Goal: Transaction & Acquisition: Book appointment/travel/reservation

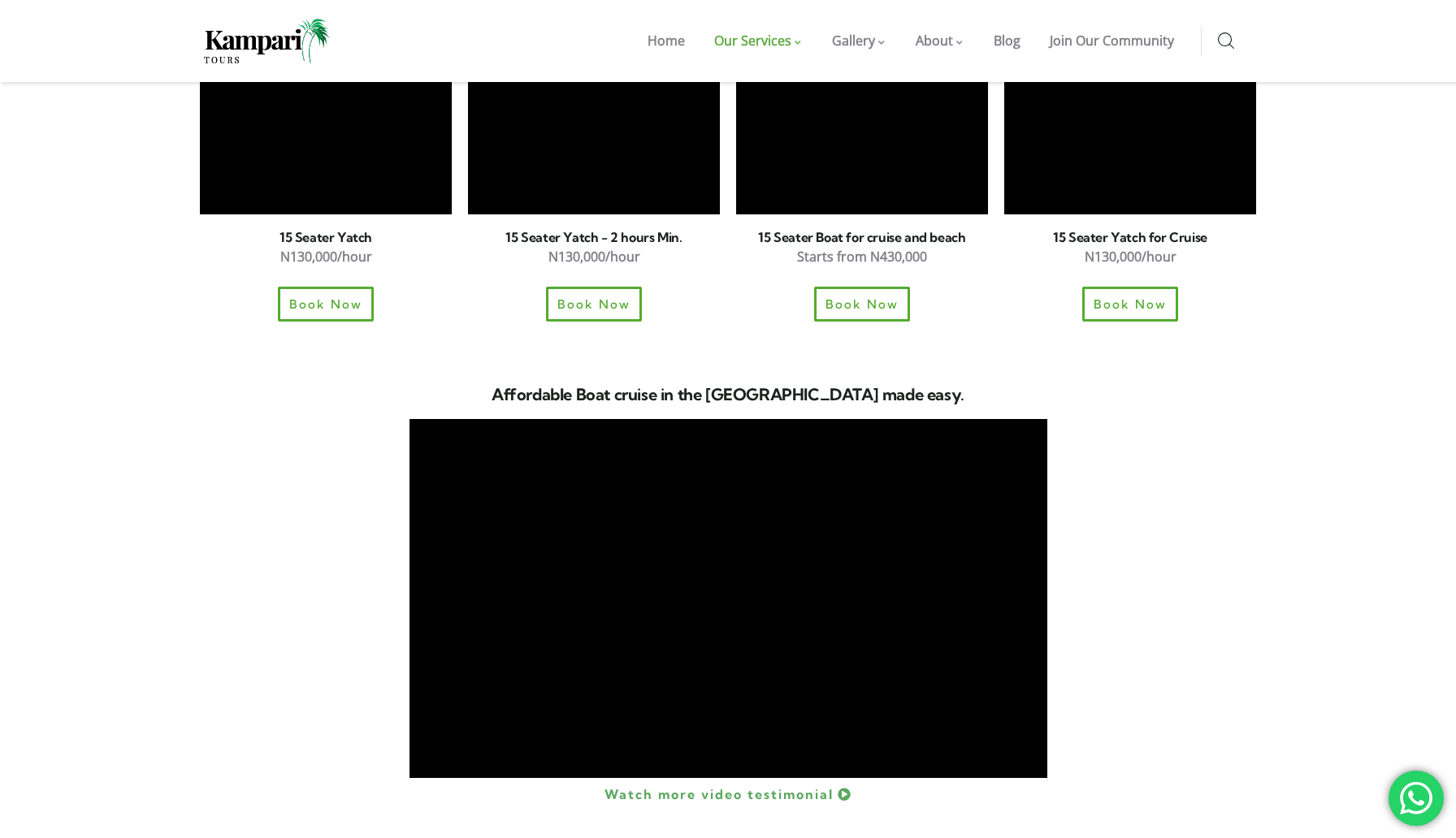
scroll to position [2373, 0]
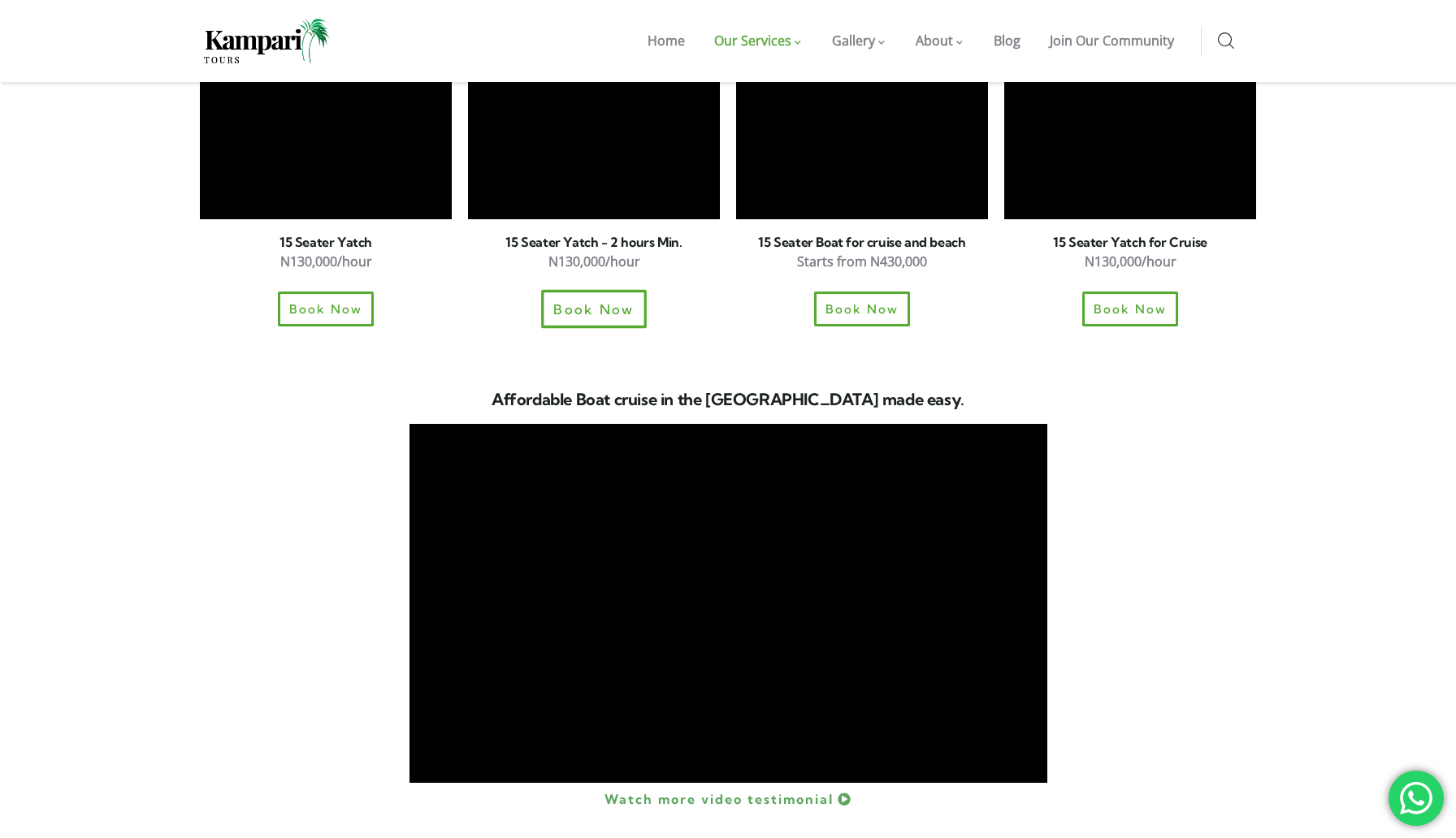
click at [598, 302] on span "Book Now" at bounding box center [594, 309] width 80 height 14
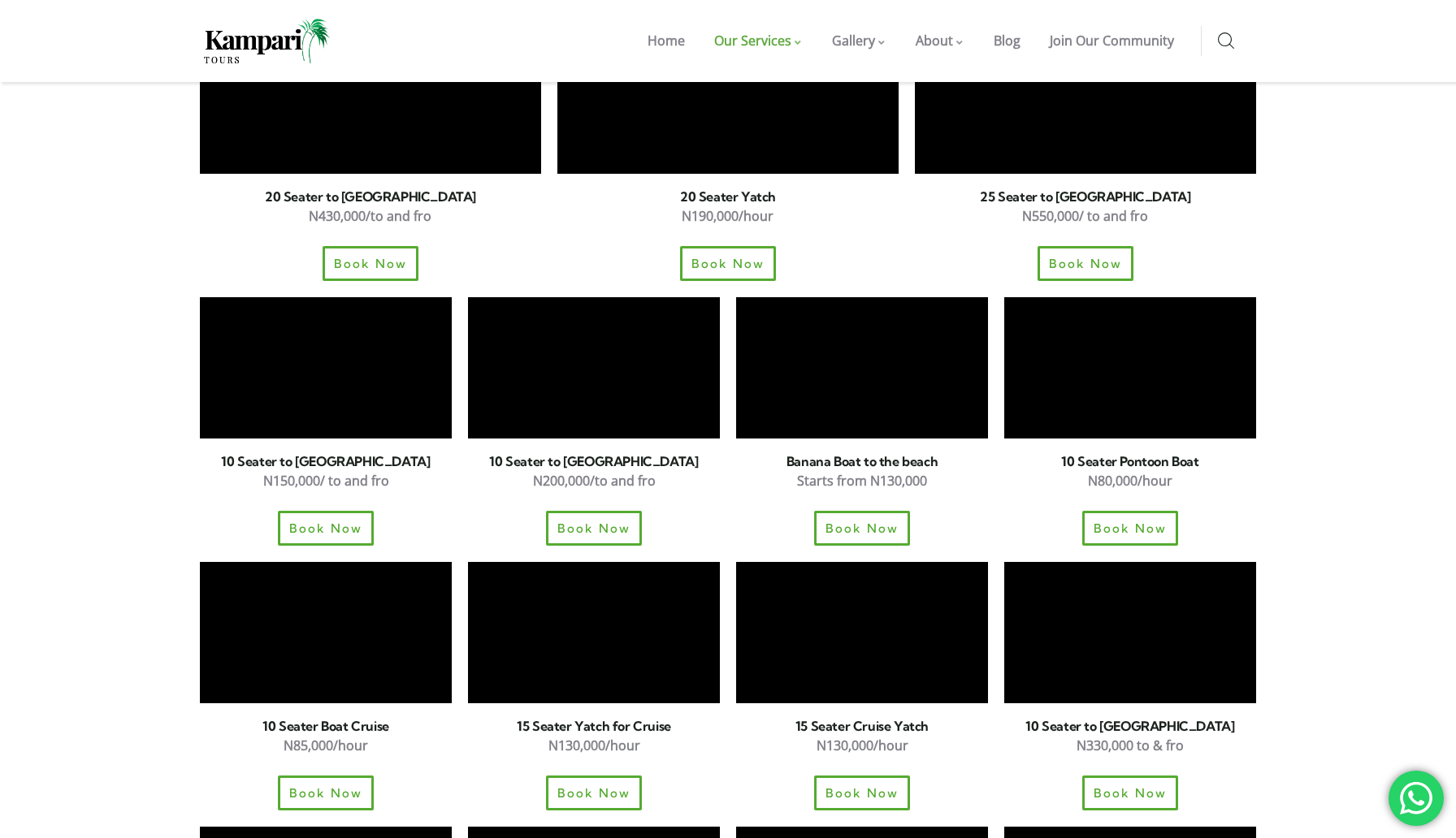
scroll to position [1607, 0]
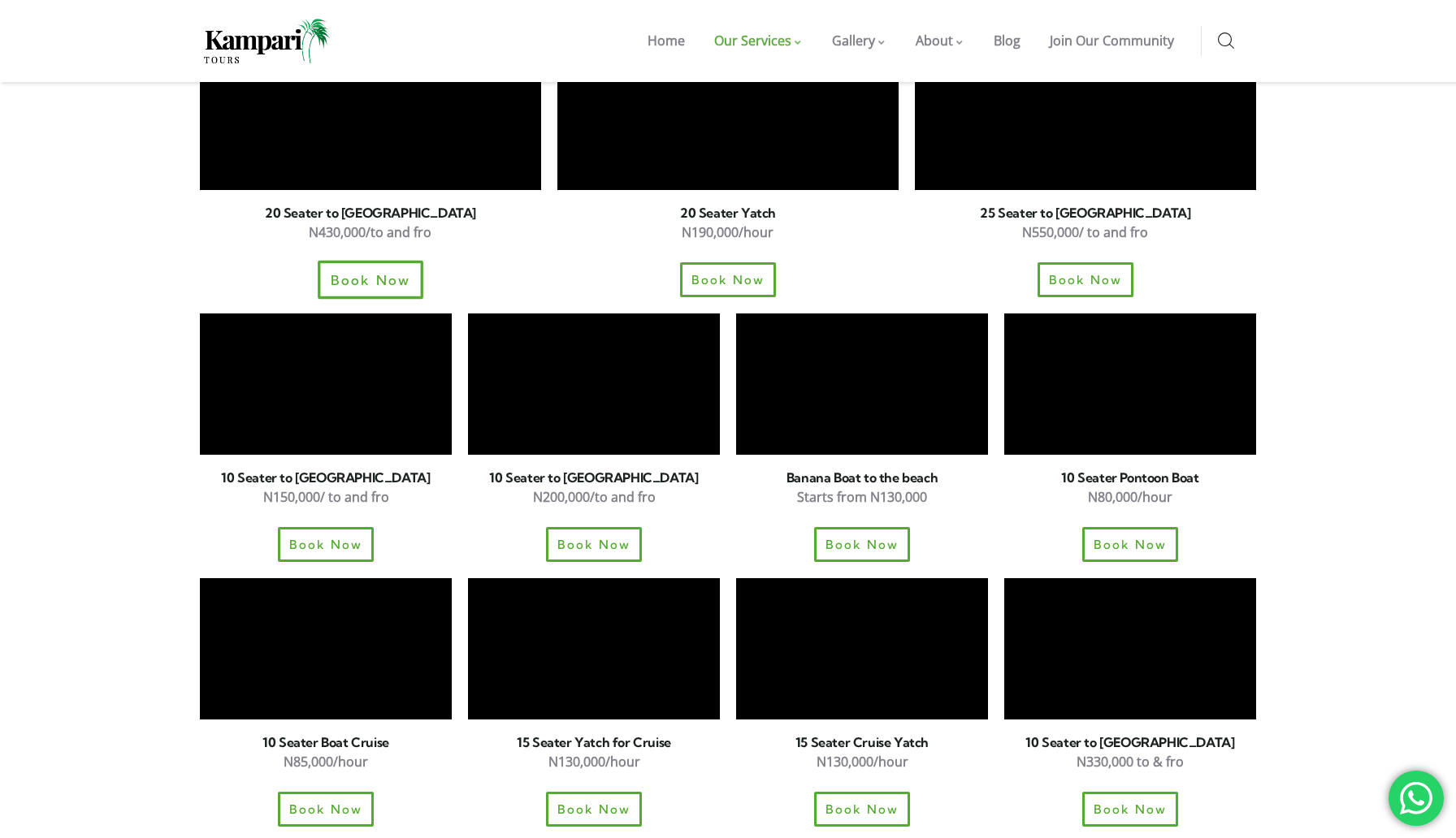
click at [361, 260] on link "Book Now" at bounding box center [370, 279] width 106 height 38
click at [264, 53] on img at bounding box center [266, 41] width 126 height 45
click at [281, 40] on img at bounding box center [266, 41] width 126 height 45
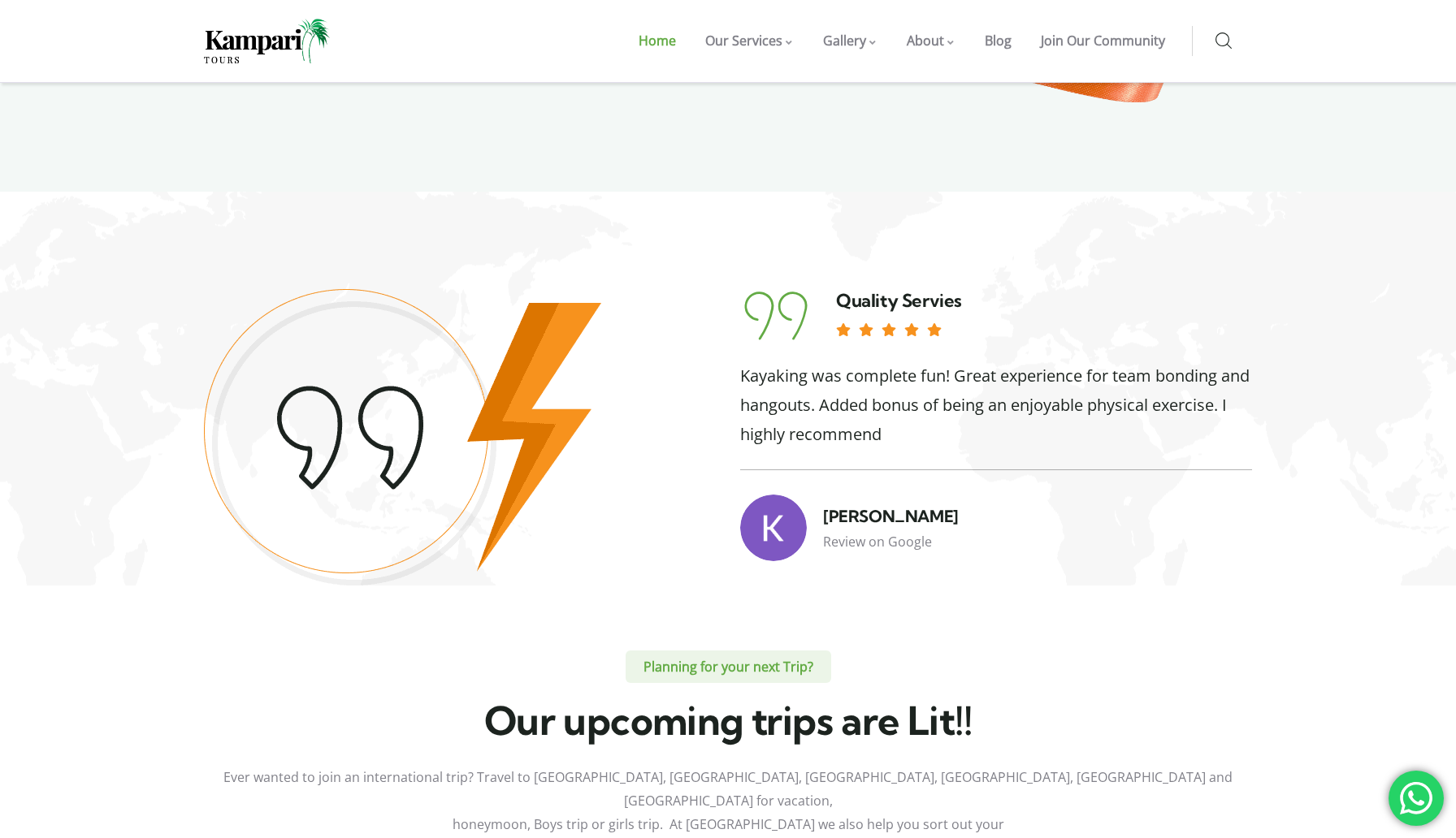
scroll to position [4761, 0]
